Goal: Information Seeking & Learning: Learn about a topic

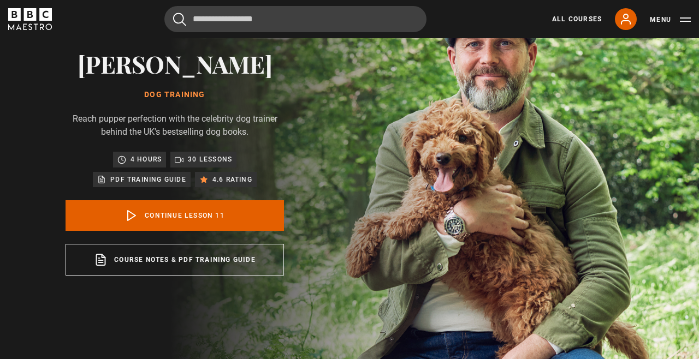
scroll to position [80, 0]
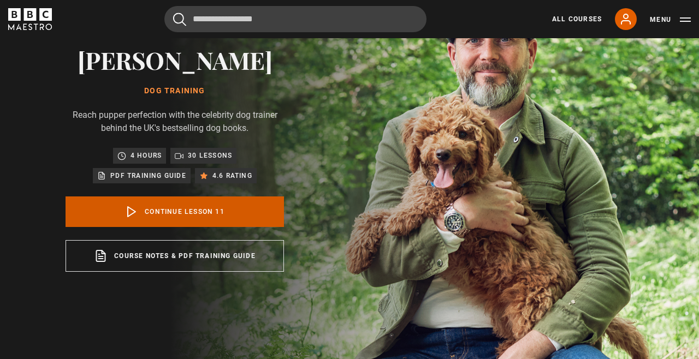
click at [164, 220] on link "Continue lesson 11" at bounding box center [174, 211] width 218 height 31
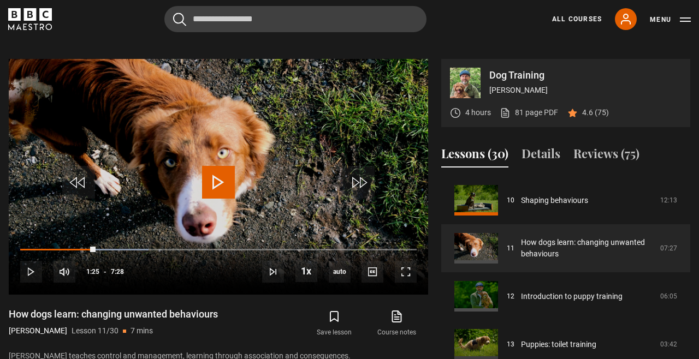
scroll to position [422, 0]
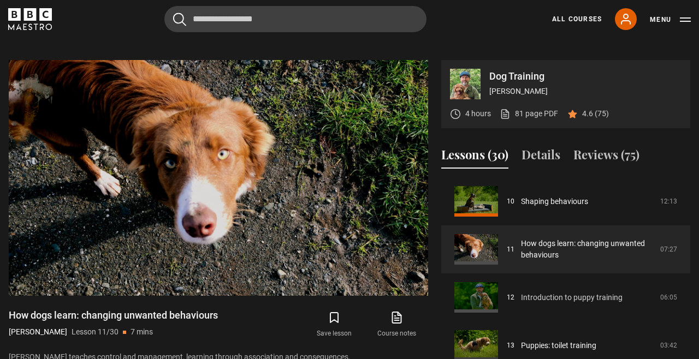
click at [546, 303] on link "Introduction to puppy training" at bounding box center [572, 297] width 102 height 11
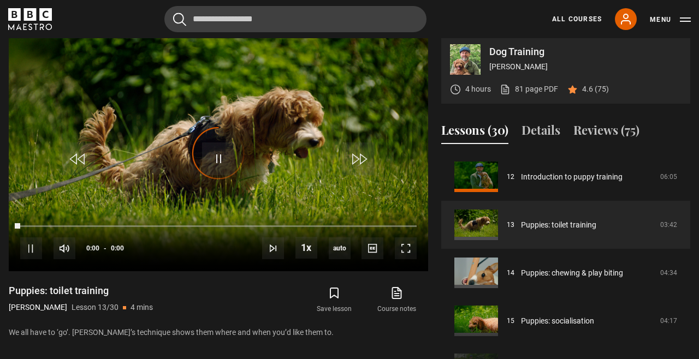
scroll to position [449, 0]
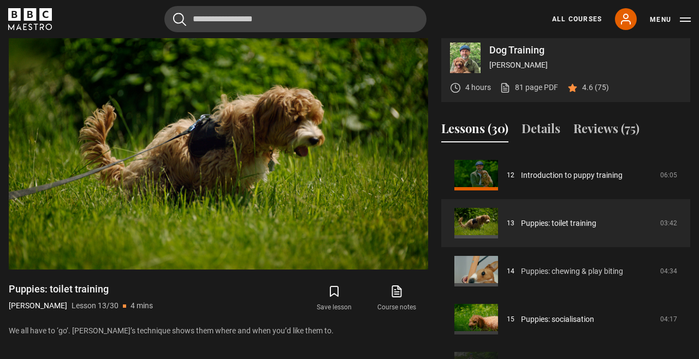
click at [543, 277] on link "Puppies: chewing & play biting" at bounding box center [572, 271] width 102 height 11
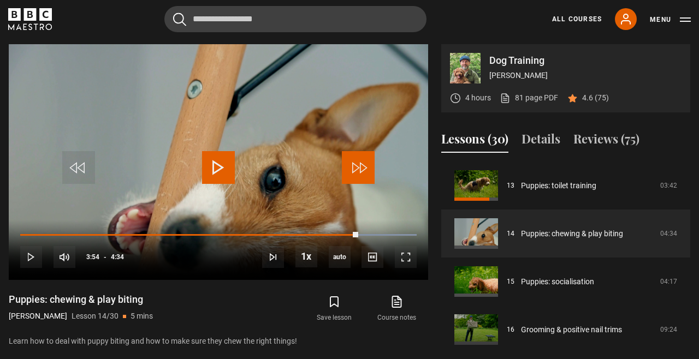
click at [351, 166] on span "Video Player" at bounding box center [358, 167] width 33 height 33
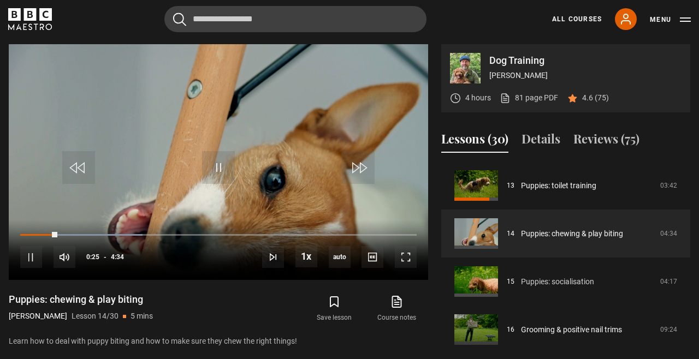
click at [532, 287] on link "Puppies: socialisation" at bounding box center [557, 281] width 73 height 11
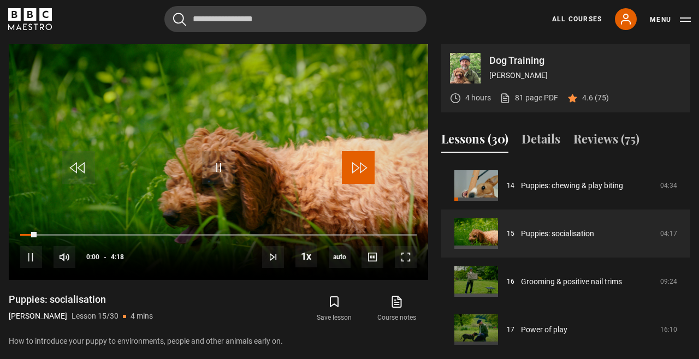
click at [362, 172] on span "Video Player" at bounding box center [358, 167] width 33 height 33
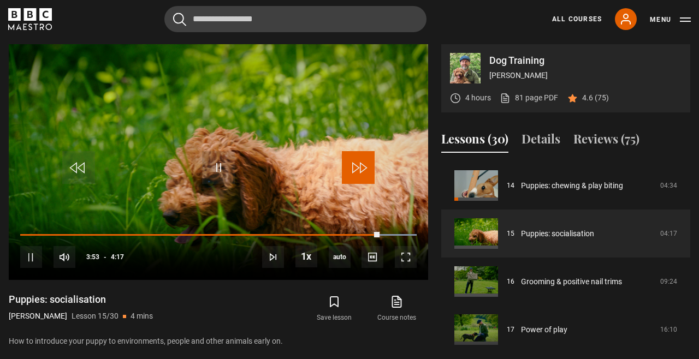
click at [369, 178] on span "Video Player" at bounding box center [358, 167] width 33 height 33
click at [372, 176] on span "Video Player" at bounding box center [358, 167] width 33 height 33
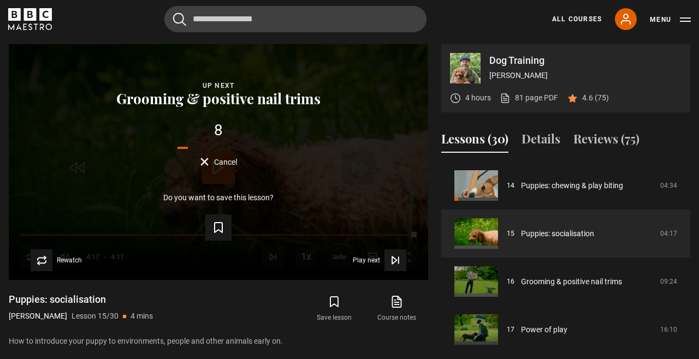
click at [377, 253] on button "Play next Play next" at bounding box center [379, 260] width 53 height 22
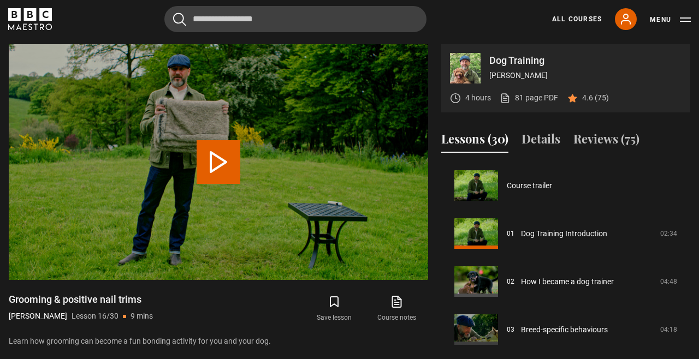
scroll to position [720, 0]
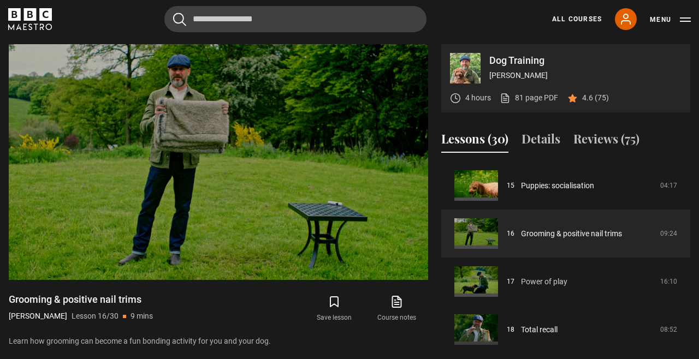
click at [524, 288] on link "Power of play" at bounding box center [544, 281] width 46 height 11
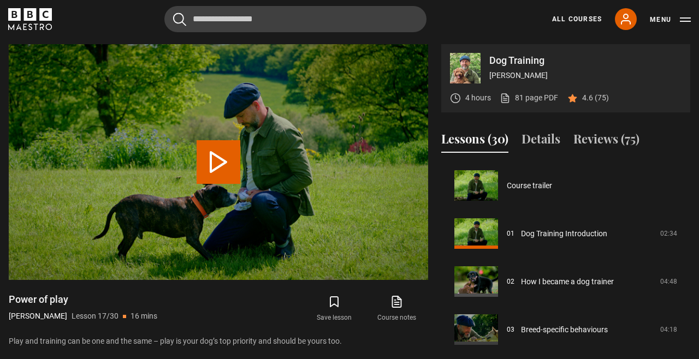
scroll to position [768, 0]
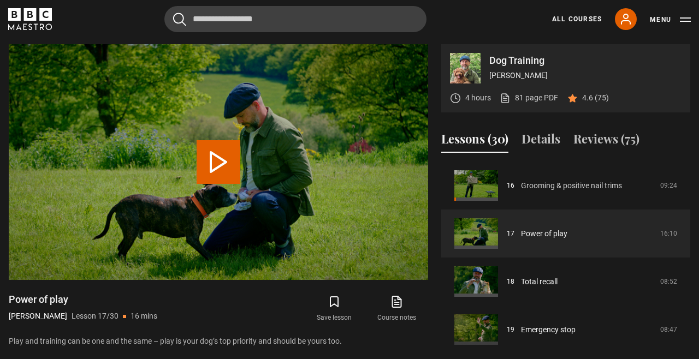
click at [547, 192] on link "Grooming & positive nail trims" at bounding box center [571, 185] width 101 height 11
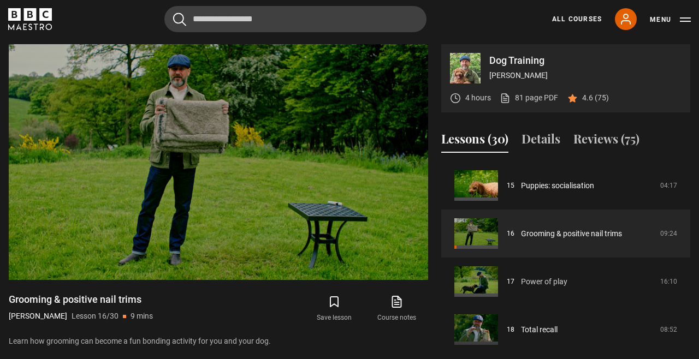
click at [550, 285] on link "Power of play" at bounding box center [544, 281] width 46 height 11
